Goal: Find specific page/section: Find specific page/section

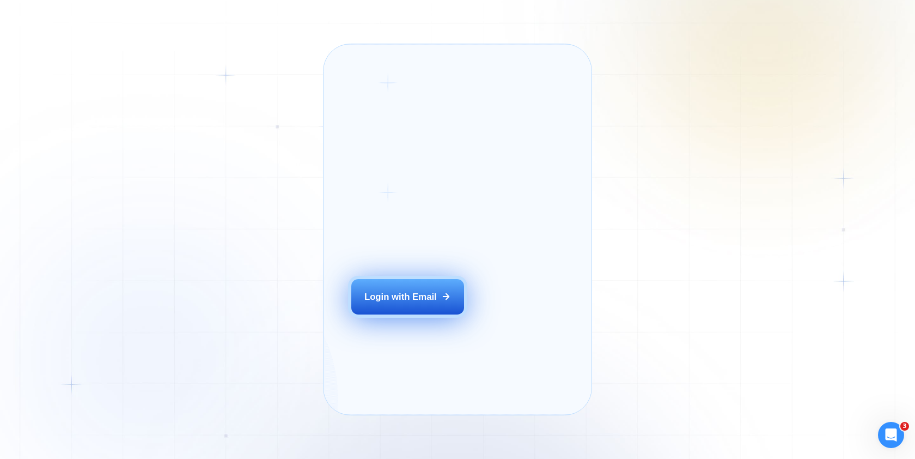
click at [420, 314] on button "Login with Email" at bounding box center [407, 296] width 113 height 35
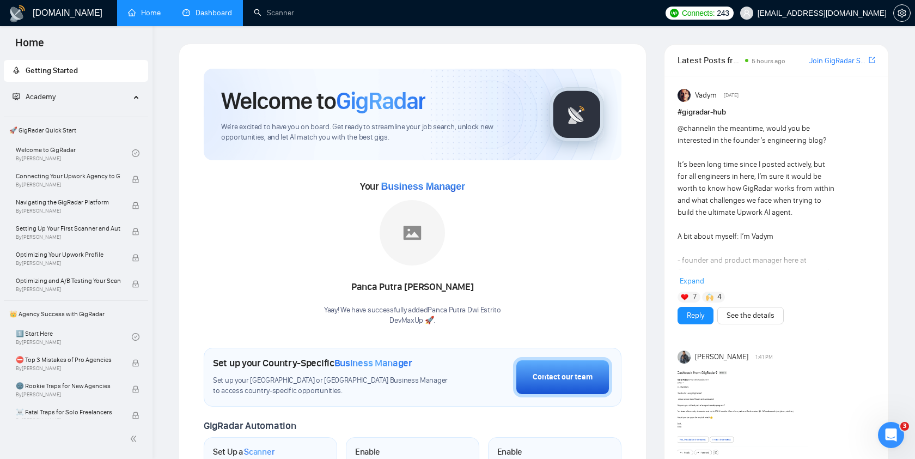
click at [202, 12] on link "Dashboard" at bounding box center [208, 12] width 50 height 9
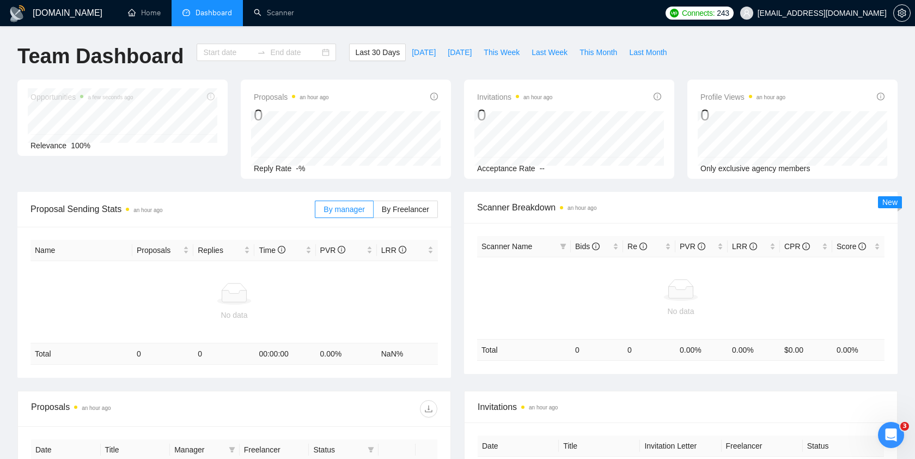
type input "[DATE]"
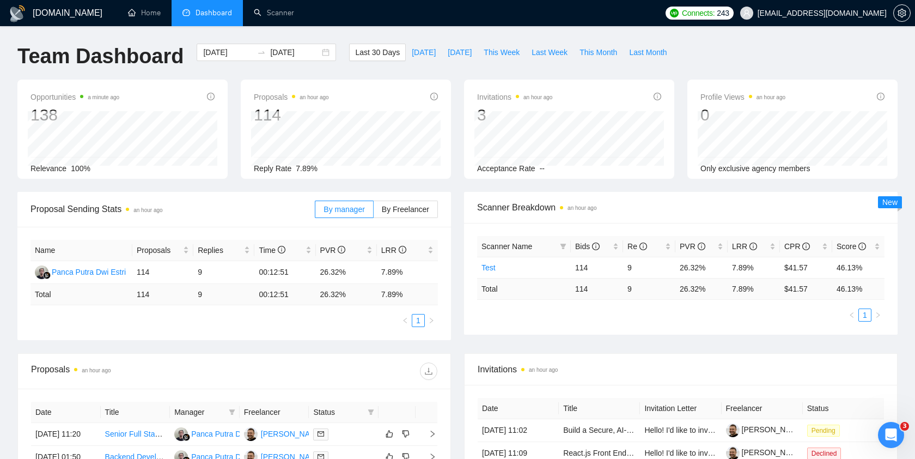
click at [660, 23] on ul "Home Dashboard Scanner" at bounding box center [386, 13] width 546 height 26
click at [660, 10] on ul "Home Dashboard Scanner" at bounding box center [386, 13] width 546 height 26
